Goal: Ask a question

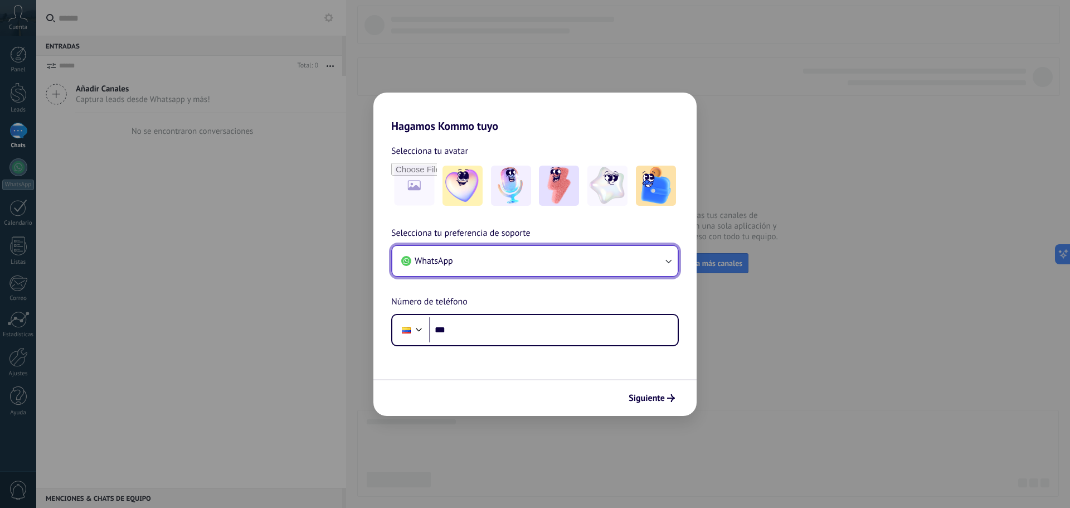
click at [661, 266] on button "WhatsApp" at bounding box center [534, 261] width 285 height 30
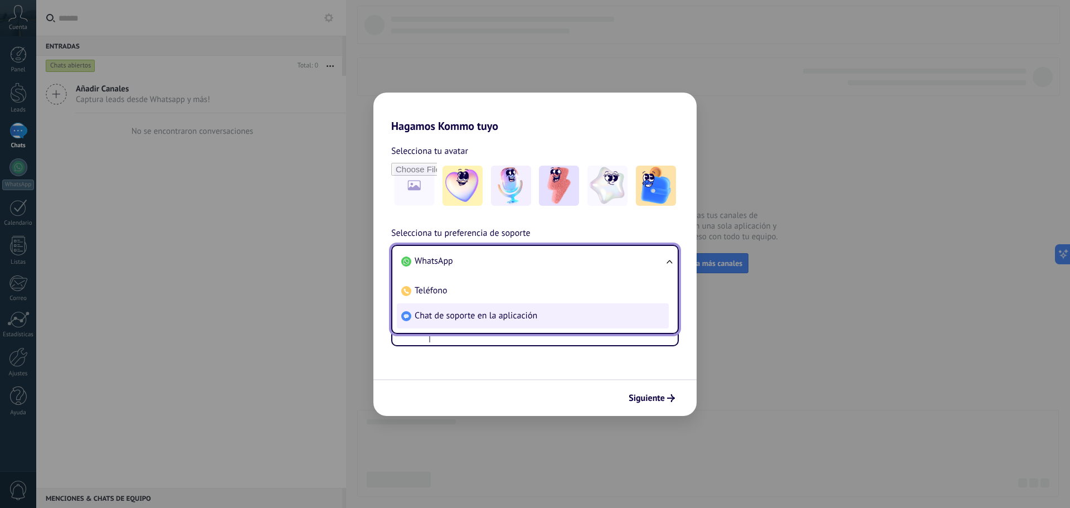
click at [498, 313] on span "Chat de soporte en la aplicación" at bounding box center [476, 315] width 123 height 11
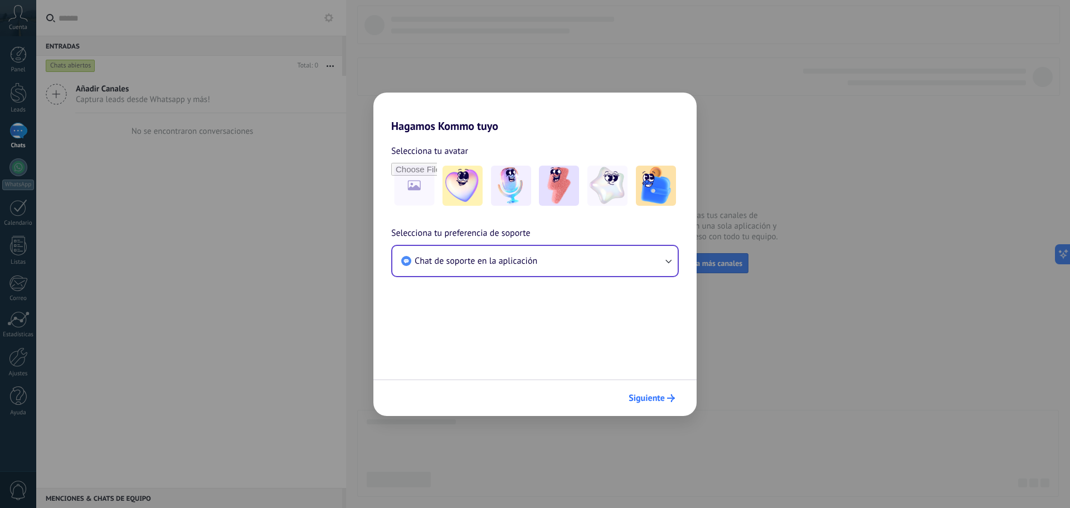
click at [644, 392] on button "Siguiente" at bounding box center [652, 397] width 56 height 19
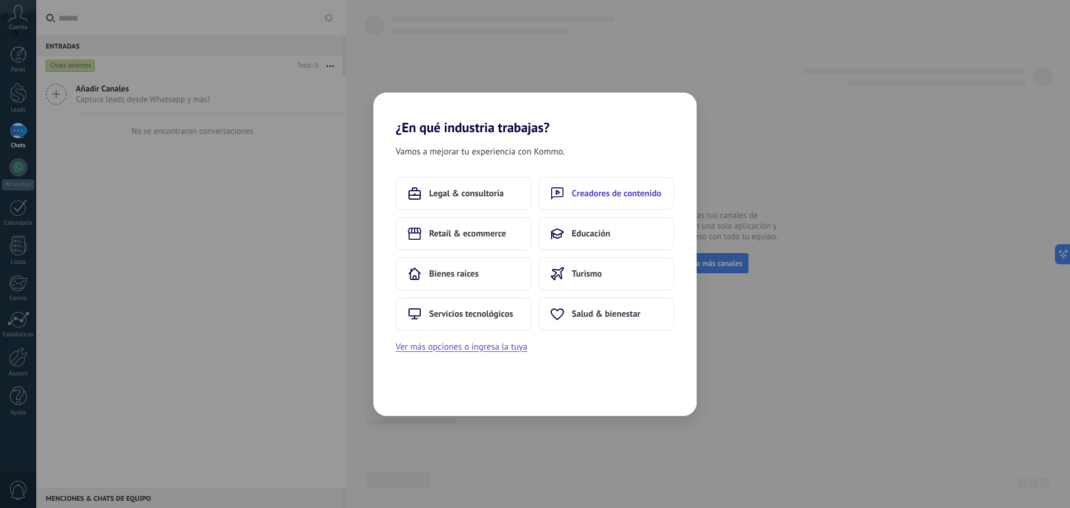
click at [639, 188] on span "Creadores de contenido" at bounding box center [617, 193] width 90 height 11
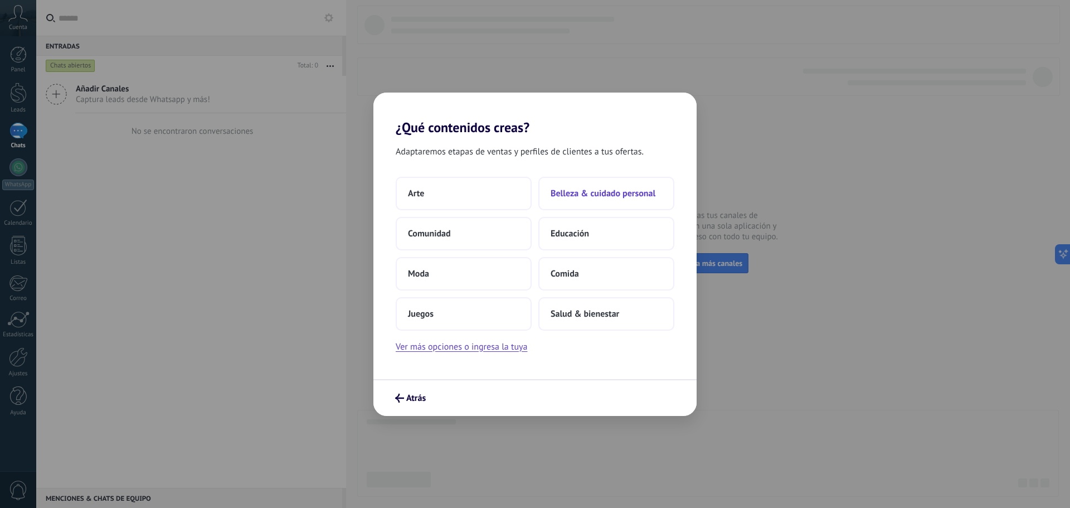
click at [585, 191] on span "Belleza & cuidado personal" at bounding box center [603, 193] width 105 height 11
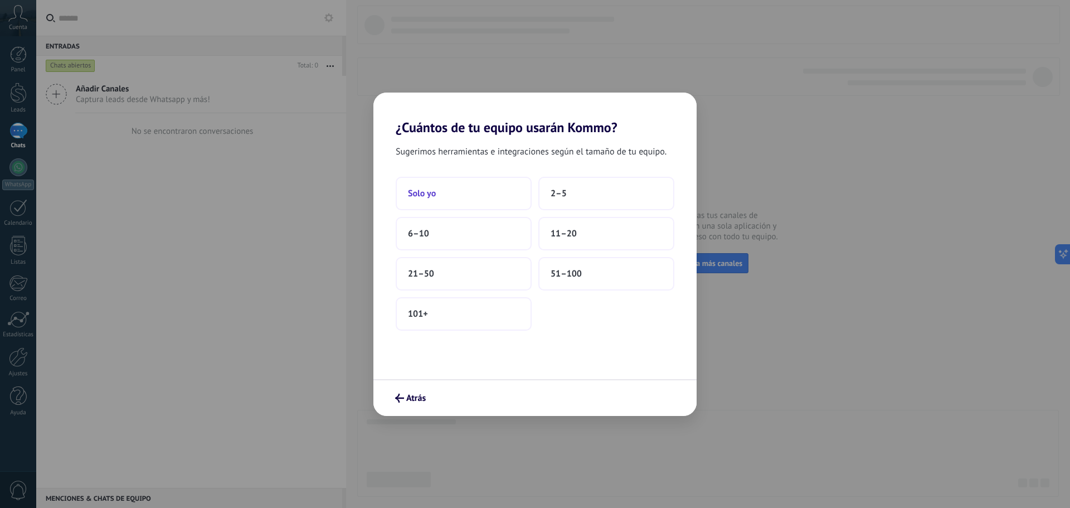
click at [455, 190] on button "Solo yo" at bounding box center [464, 193] width 136 height 33
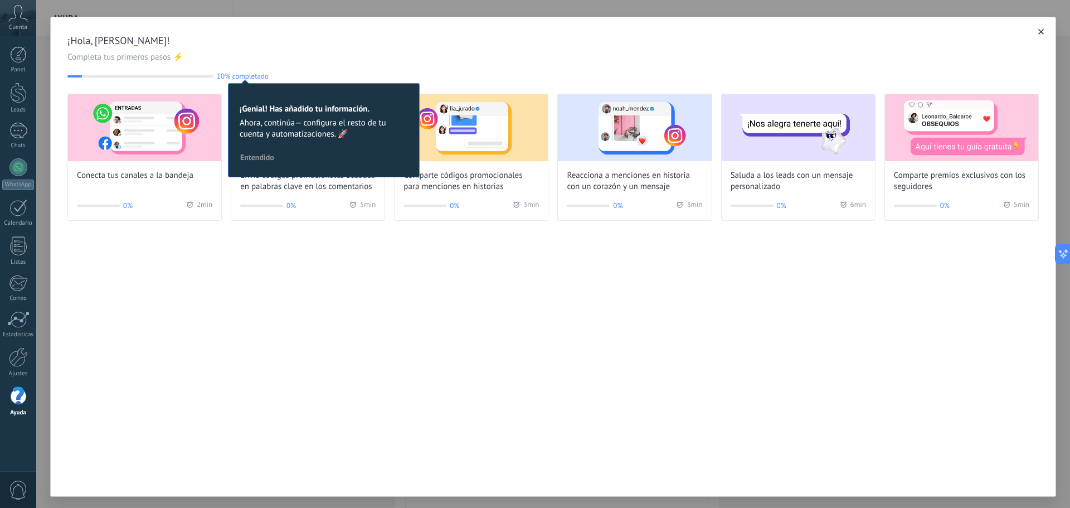
click at [1039, 30] on span "button" at bounding box center [1041, 32] width 6 height 8
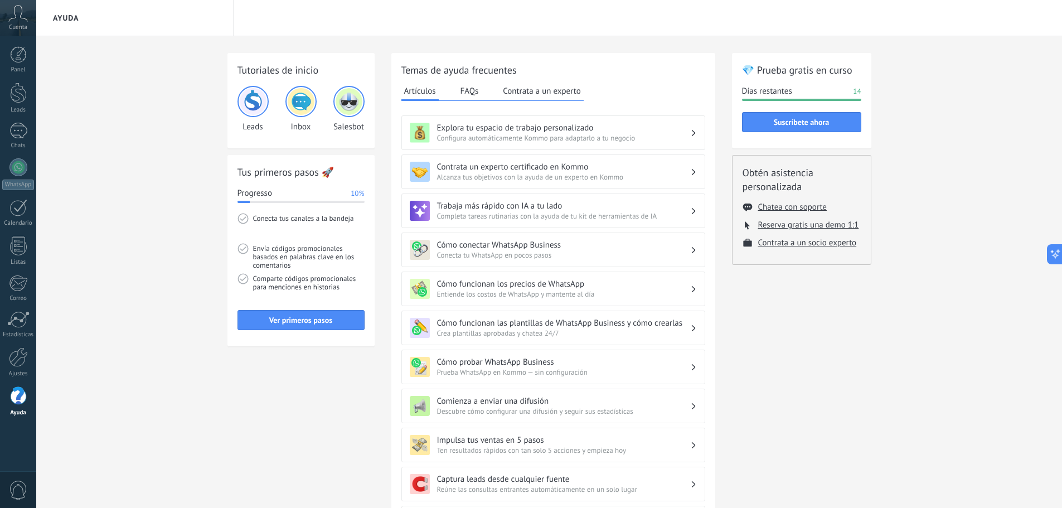
click at [860, 305] on div "💎 Prueba gratis en curso Días restantes 14 Suscríbete ahora Obtén asistencia pe…" at bounding box center [801, 382] width 139 height 659
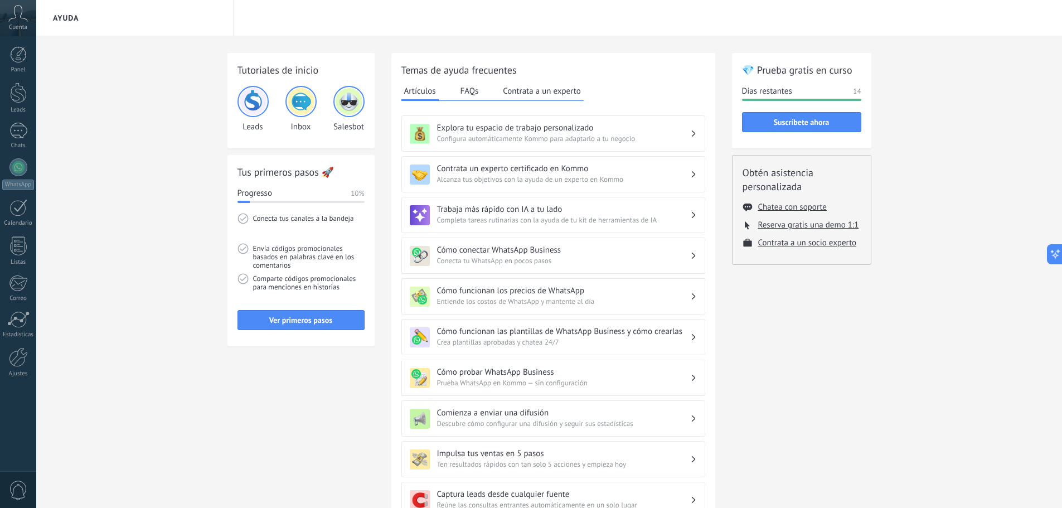
click at [616, 168] on h3 "Contrata un experto certificado en Kommo" at bounding box center [563, 168] width 253 height 11
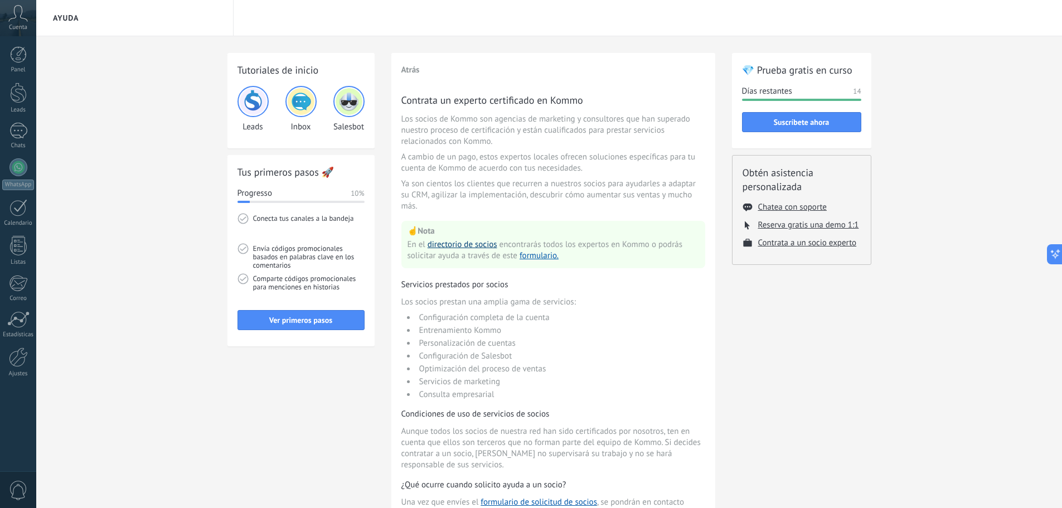
click at [469, 242] on link "directorio de socios" at bounding box center [462, 244] width 70 height 11
click at [14, 309] on div "Panel Leads Chats WhatsApp Clientes" at bounding box center [18, 217] width 36 height 342
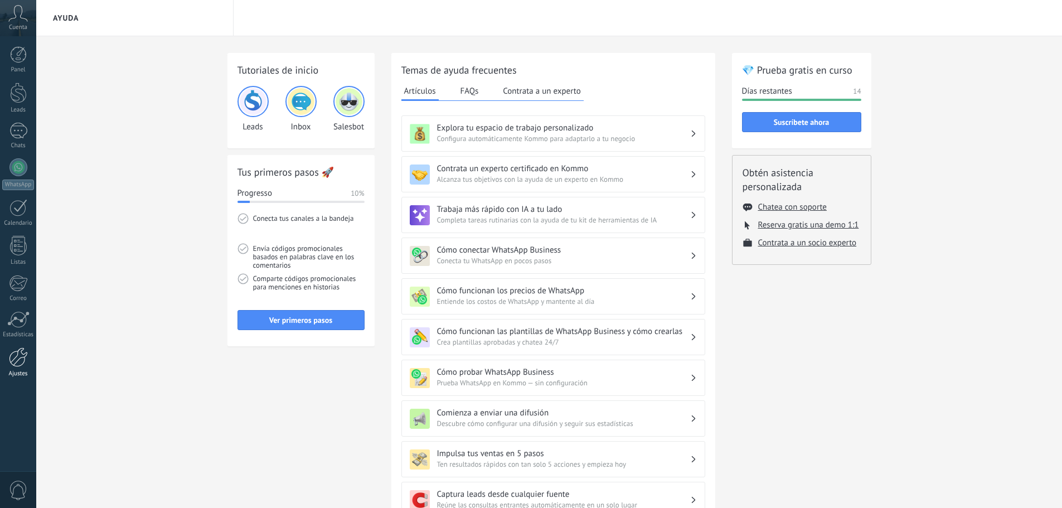
click at [12, 366] on div at bounding box center [18, 357] width 19 height 20
